Goal: Task Accomplishment & Management: Manage account settings

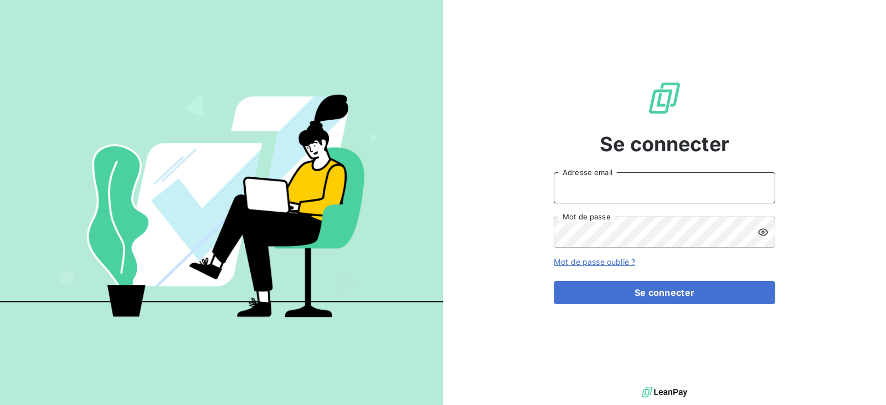
type input "[EMAIL_ADDRESS][DOMAIN_NAME]"
click at [655, 194] on input "[EMAIL_ADDRESS][DOMAIN_NAME]" at bounding box center [664, 187] width 221 height 31
click at [646, 305] on div "Se connecter [EMAIL_ADDRESS][DOMAIN_NAME] Adresse email Mot de passe Mot de pas…" at bounding box center [664, 192] width 221 height 384
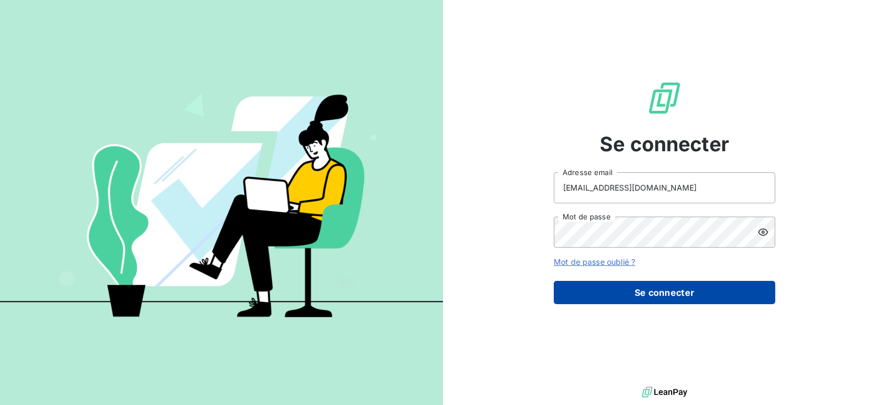
click at [648, 290] on button "Se connecter" at bounding box center [664, 292] width 221 height 23
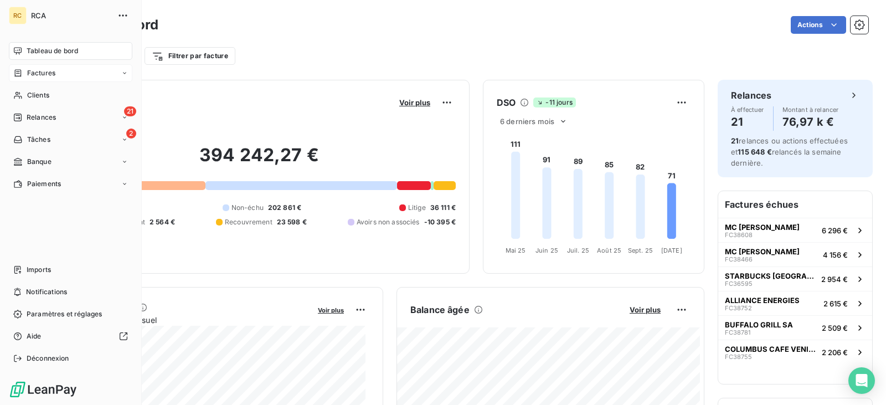
click at [56, 76] on div "Factures" at bounding box center [70, 73] width 123 height 18
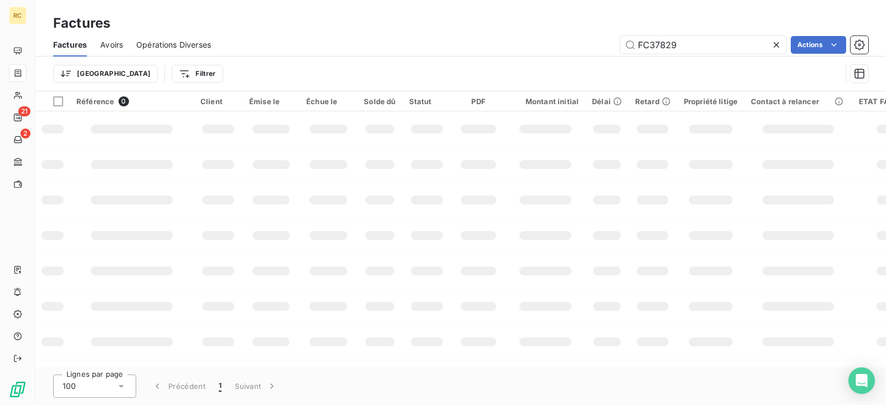
drag, startPoint x: 640, startPoint y: 56, endPoint x: 609, endPoint y: 56, distance: 31.0
click at [609, 56] on div "Factures Avoirs Opérations Diverses FC37829 Actions" at bounding box center [460, 44] width 851 height 23
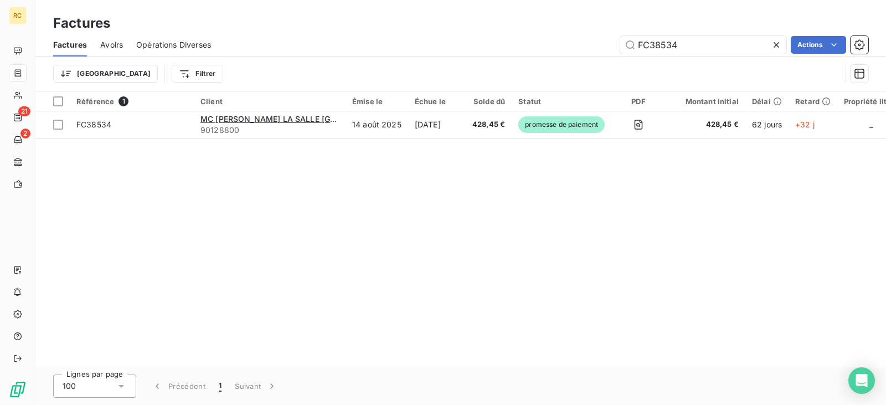
type input "FC38534"
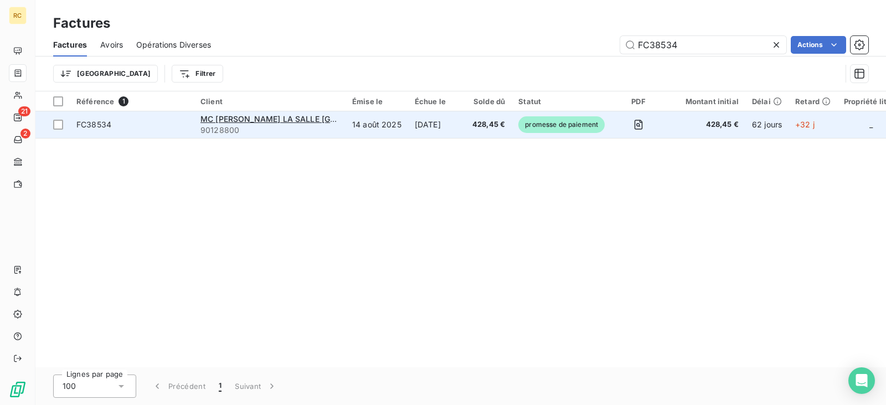
click at [152, 126] on span "FC38534" at bounding box center [131, 124] width 111 height 11
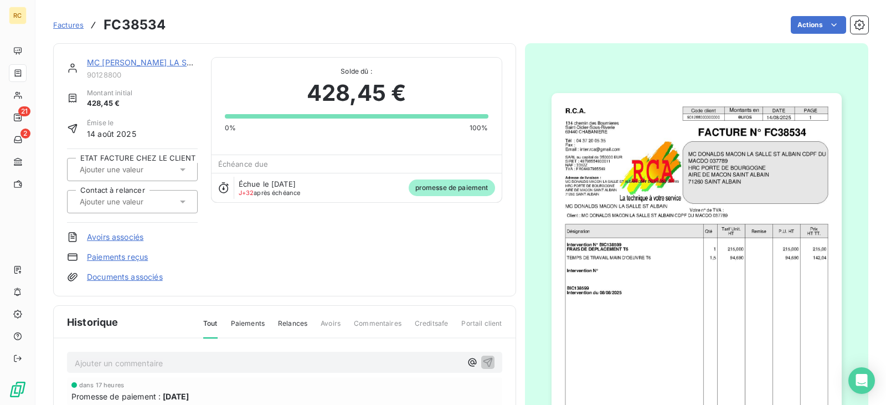
click at [168, 26] on div "Factures FC38534 Actions" at bounding box center [460, 24] width 815 height 23
click at [144, 63] on link "MC [PERSON_NAME] LA SALLE [GEOGRAPHIC_DATA] CDPF DU" at bounding box center [206, 62] width 239 height 9
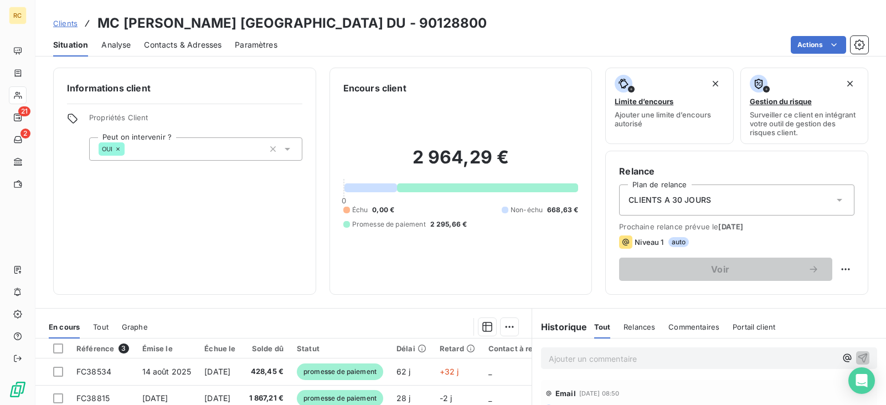
drag, startPoint x: 507, startPoint y: 23, endPoint x: 463, endPoint y: 22, distance: 44.3
click at [463, 22] on div "Clients MC [PERSON_NAME] [GEOGRAPHIC_DATA] DU - 90128800" at bounding box center [460, 23] width 851 height 20
copy h3 "90128800"
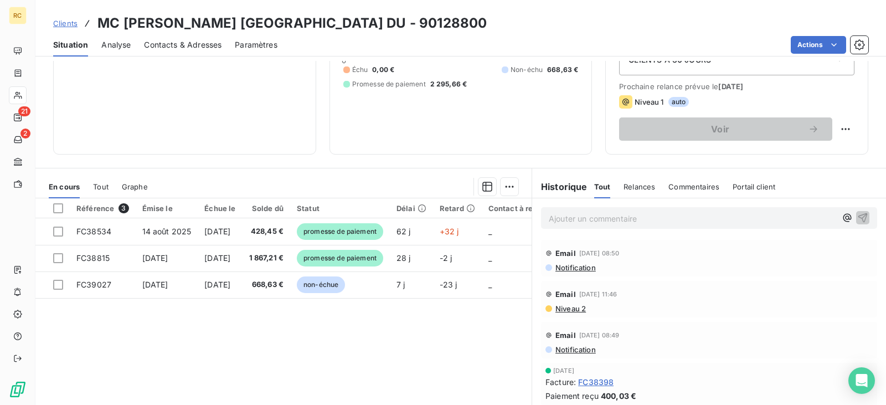
scroll to position [166, 0]
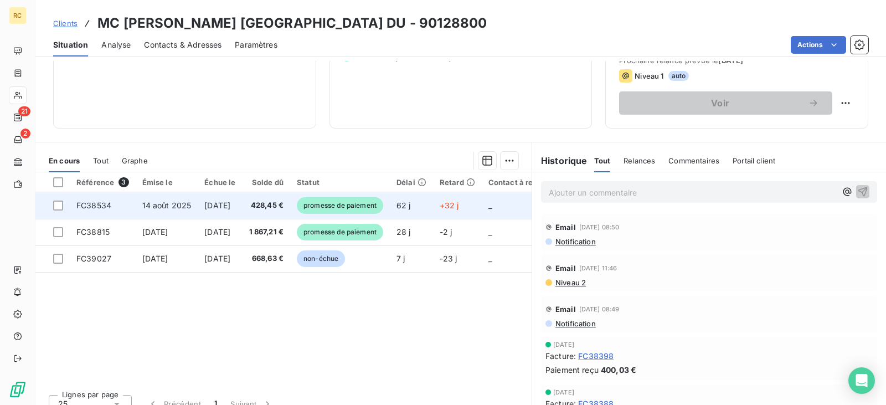
click at [291, 201] on td "428,45 €" at bounding box center [267, 205] width 48 height 27
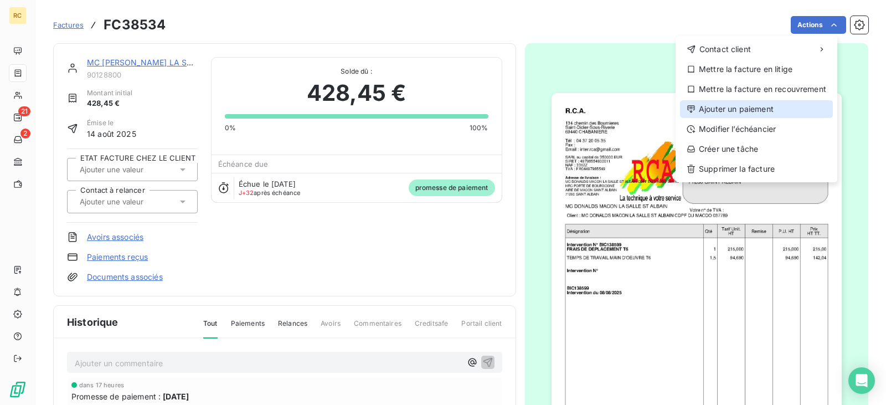
click at [781, 110] on div "Ajouter un paiement" at bounding box center [756, 109] width 153 height 18
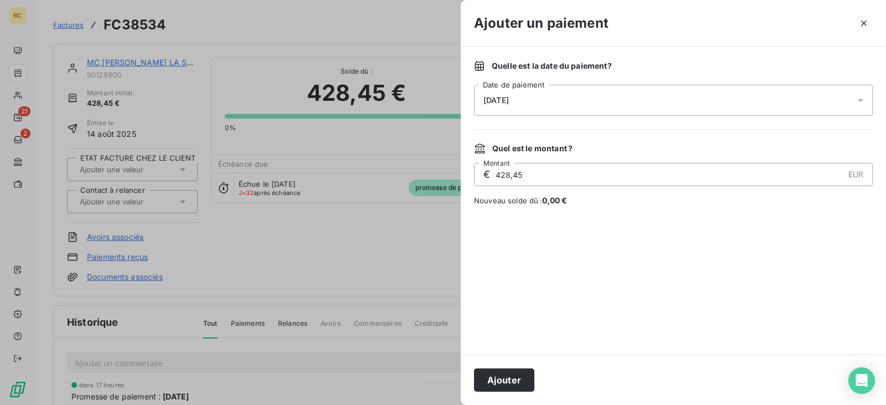
click at [572, 100] on div "[DATE]" at bounding box center [673, 100] width 399 height 31
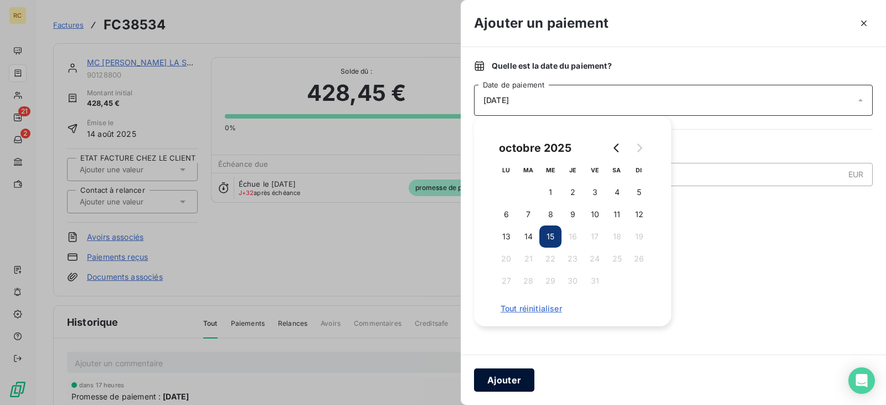
click at [511, 379] on button "Ajouter" at bounding box center [504, 379] width 60 height 23
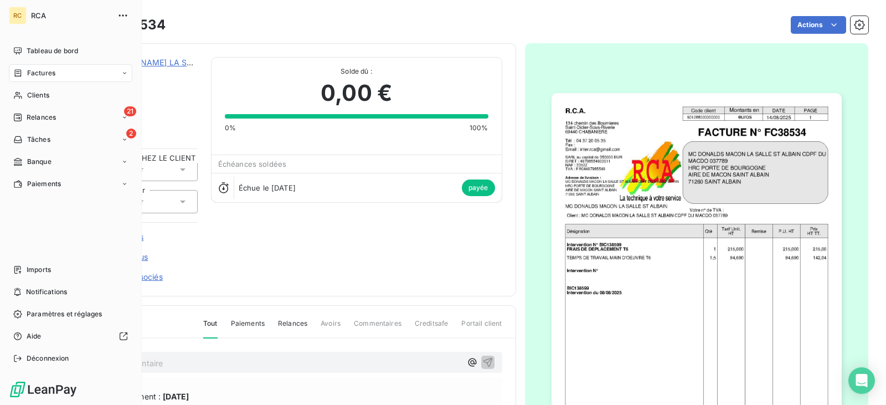
click at [47, 73] on span "Factures" at bounding box center [41, 73] width 28 height 10
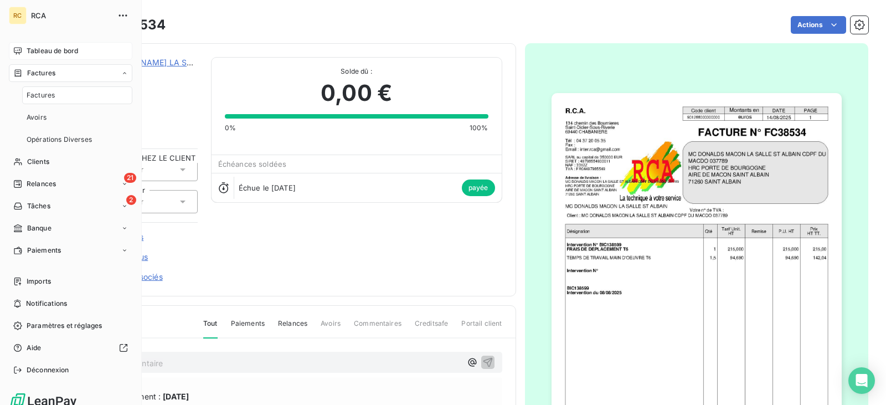
click at [47, 45] on div "Tableau de bord" at bounding box center [70, 51] width 123 height 18
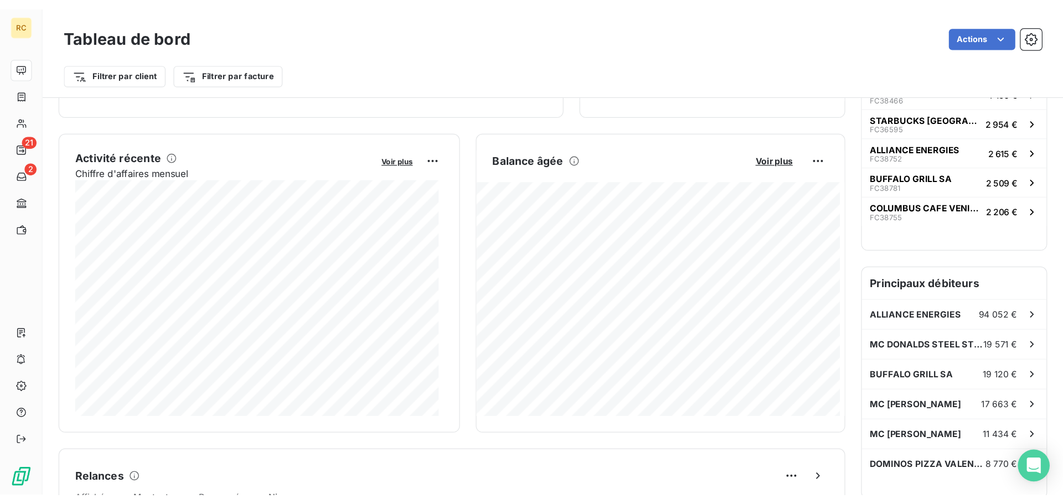
scroll to position [167, 0]
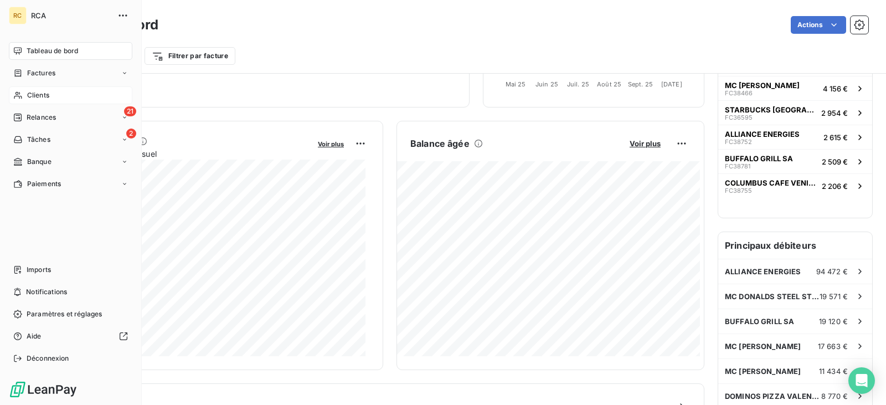
click at [85, 92] on div "Clients" at bounding box center [70, 95] width 123 height 18
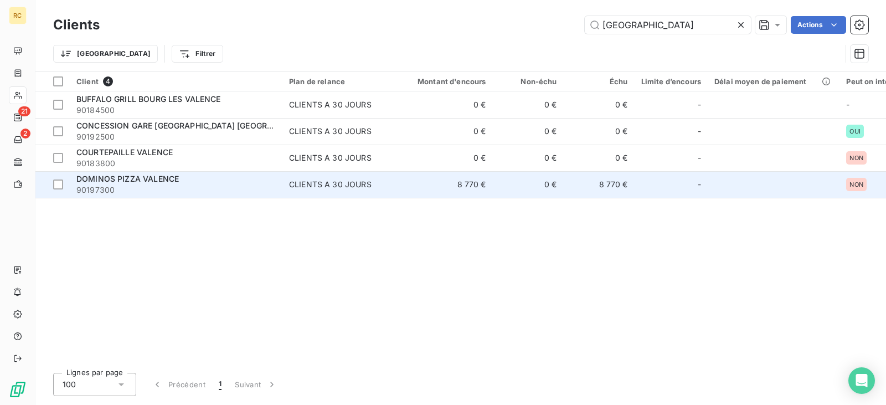
type input "[GEOGRAPHIC_DATA]"
click at [180, 187] on span "90197300" at bounding box center [175, 189] width 199 height 11
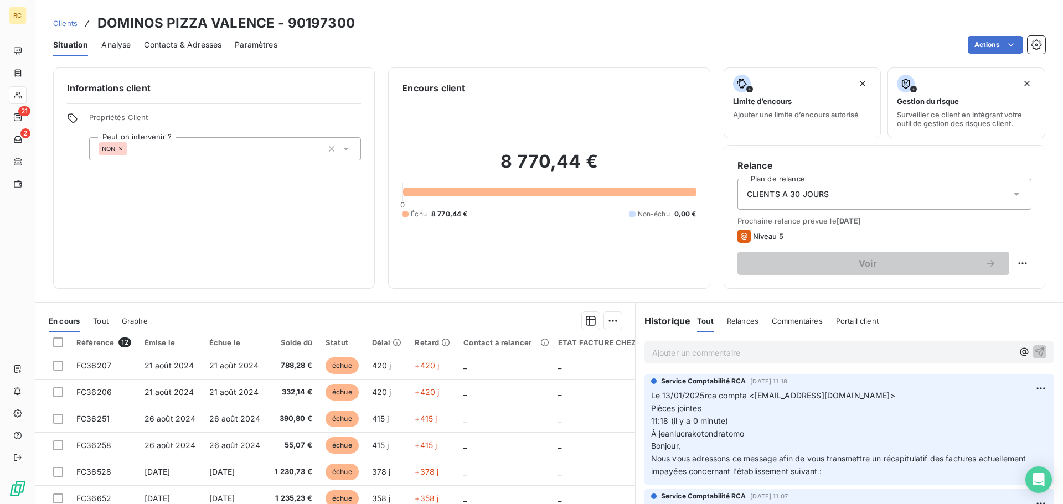
click at [67, 24] on span "Clients" at bounding box center [65, 23] width 24 height 9
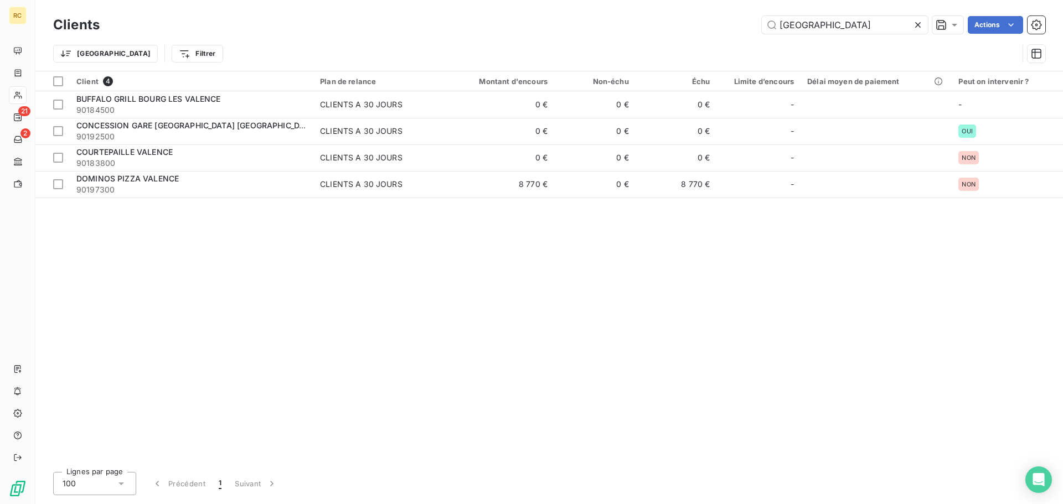
drag, startPoint x: 820, startPoint y: 30, endPoint x: 695, endPoint y: 24, distance: 124.7
click at [695, 24] on div "VALENCE Actions" at bounding box center [579, 25] width 932 height 18
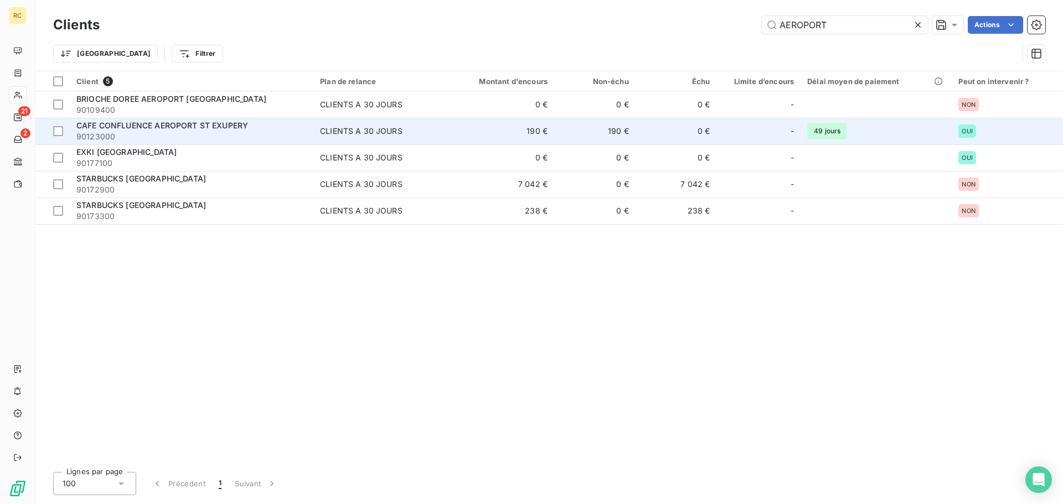
type input "AEROPORT"
click at [377, 133] on div "CLIENTS A 30 JOURS" at bounding box center [361, 131] width 83 height 11
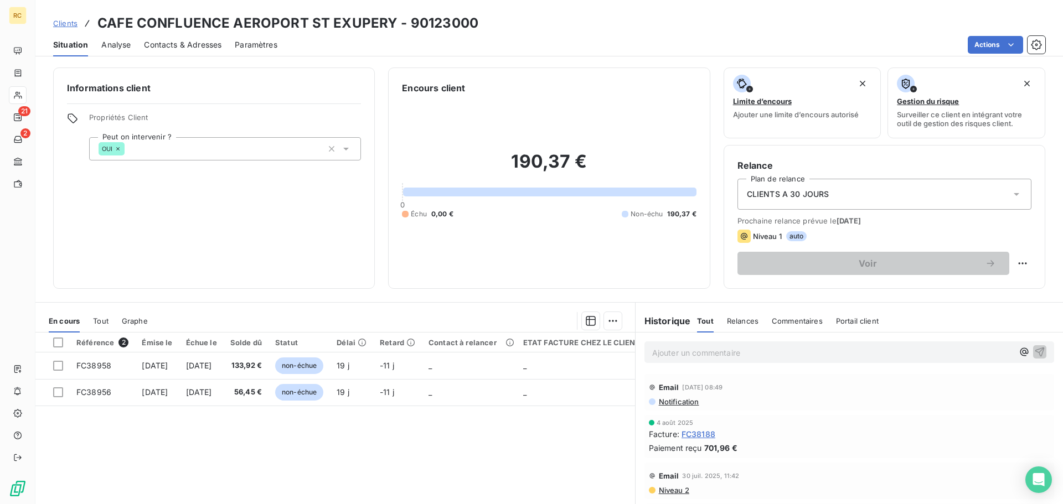
click at [69, 28] on link "Clients" at bounding box center [65, 23] width 24 height 11
